Goal: Transaction & Acquisition: Purchase product/service

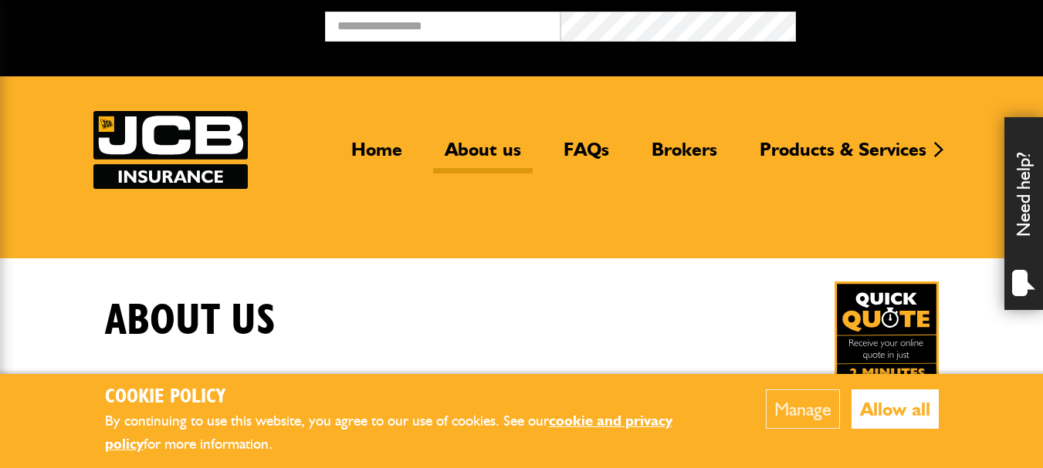
scroll to position [881, 0]
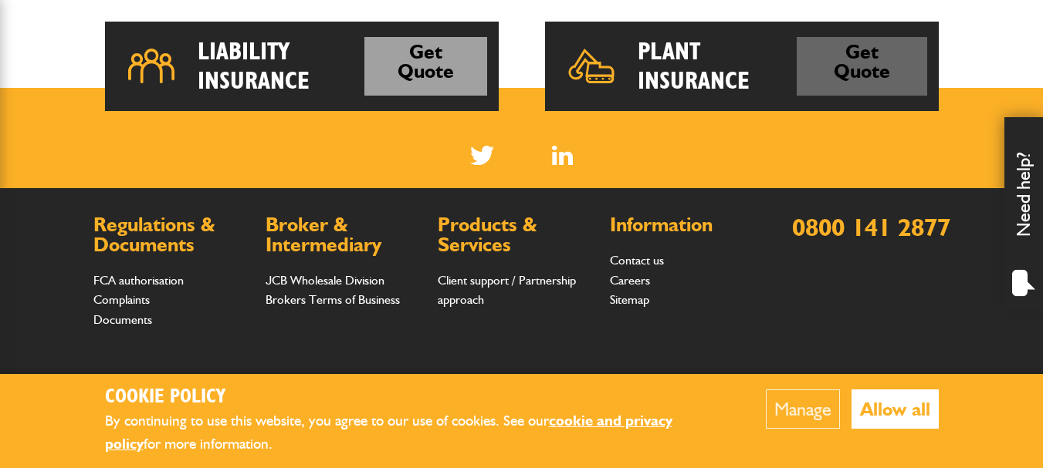
click at [875, 63] on link "Get Quote" at bounding box center [861, 66] width 130 height 59
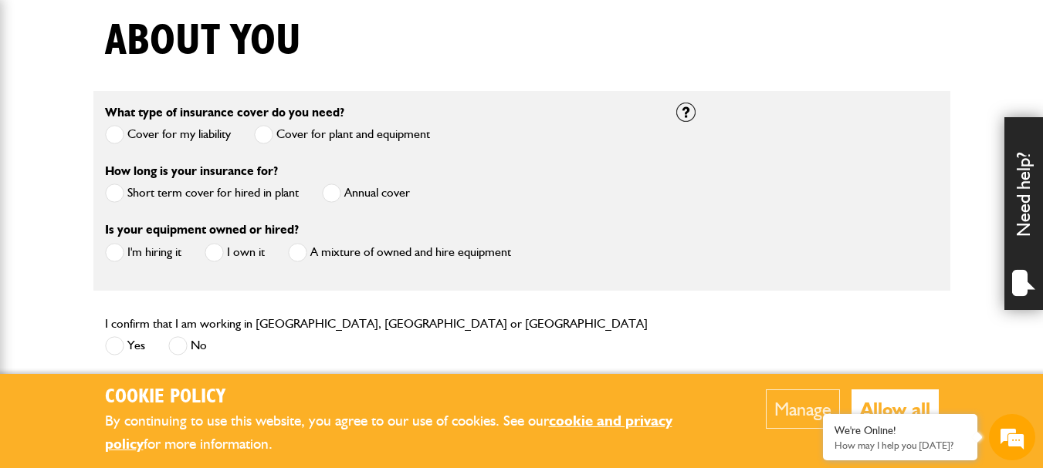
scroll to position [395, 0]
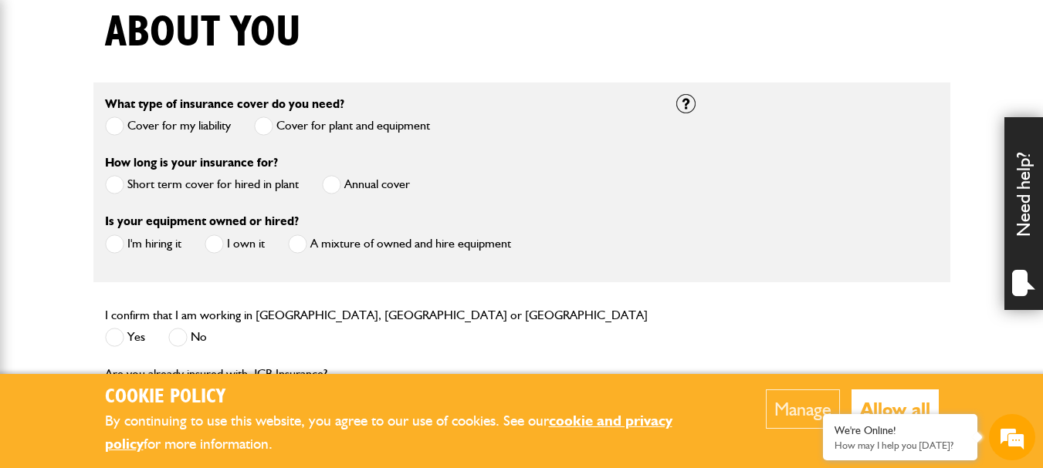
drag, startPoint x: 1050, startPoint y: 26, endPoint x: 1053, endPoint y: 100, distance: 73.4
click at [335, 187] on span at bounding box center [331, 184] width 19 height 19
click at [217, 245] on span at bounding box center [214, 244] width 19 height 19
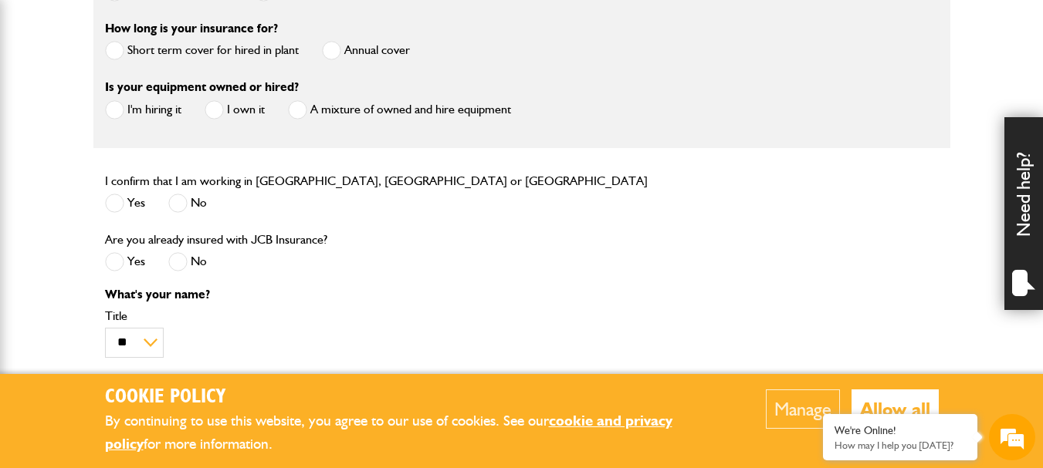
scroll to position [546, 0]
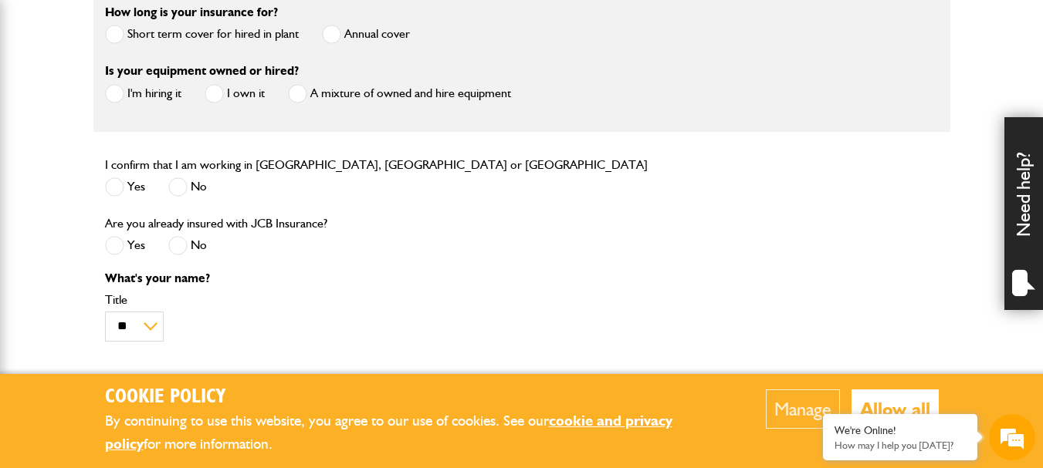
click at [178, 186] on span at bounding box center [177, 187] width 19 height 19
click at [185, 250] on span at bounding box center [177, 245] width 19 height 19
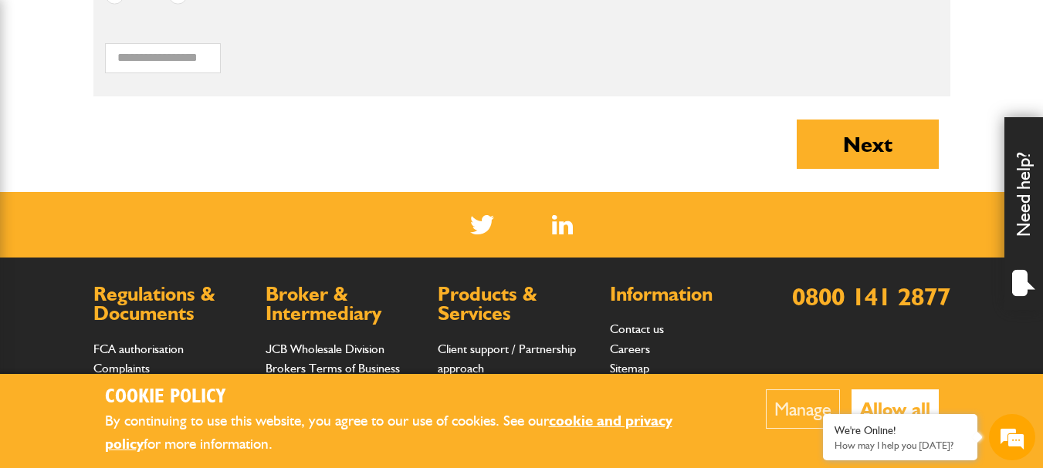
scroll to position [1625, 0]
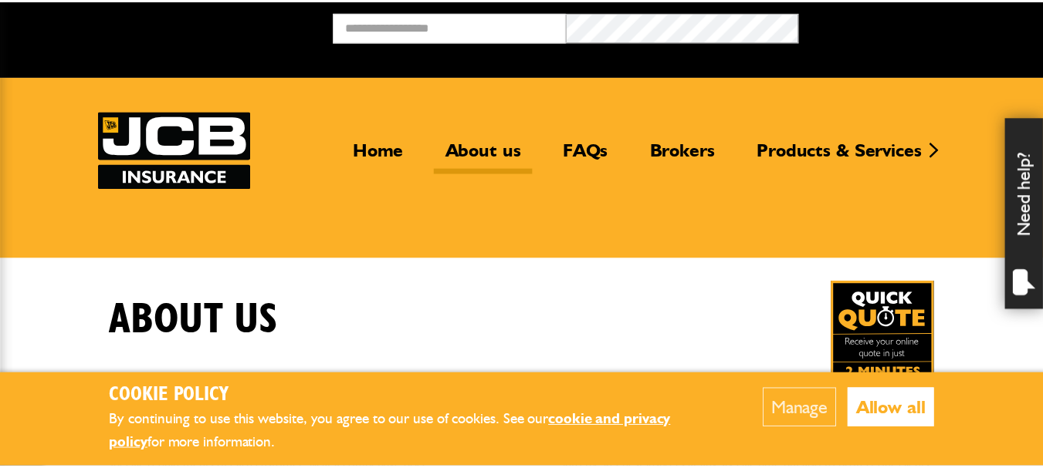
scroll to position [881, 0]
